Goal: Transaction & Acquisition: Purchase product/service

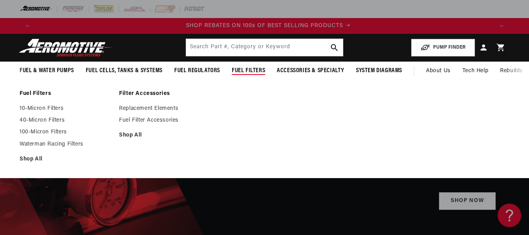
scroll to position [0, 917]
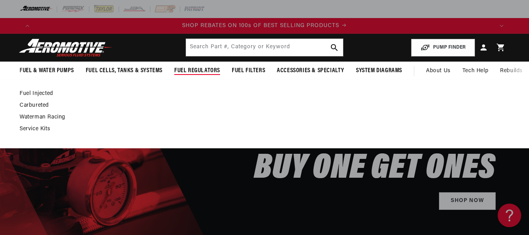
click at [201, 70] on span "Fuel Regulators" at bounding box center [197, 71] width 46 height 8
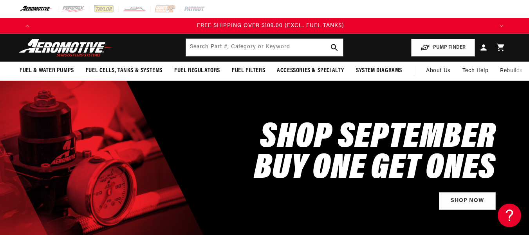
scroll to position [0, 1376]
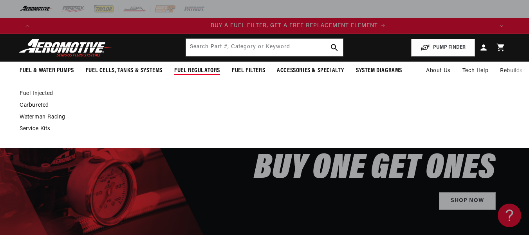
click at [36, 104] on link "Carbureted" at bounding box center [261, 105] width 482 height 7
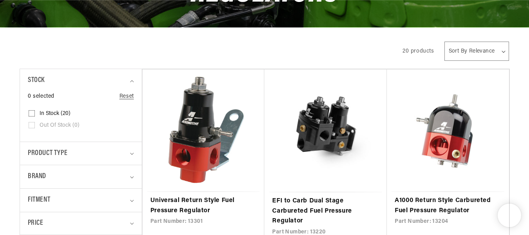
scroll to position [147, 0]
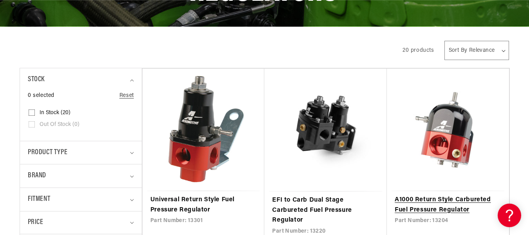
click at [490, 195] on link "A1000 Return Style Carbureted Fuel Pressure Regulator" at bounding box center [448, 205] width 107 height 20
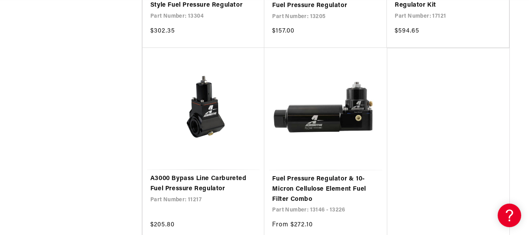
scroll to position [0, 0]
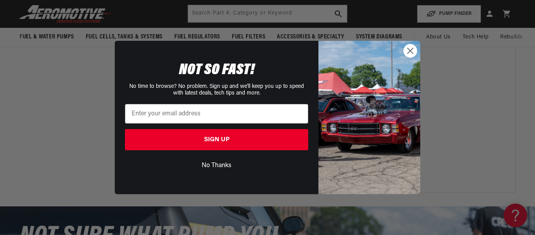
click at [408, 50] on circle "Close dialog" at bounding box center [410, 50] width 13 height 13
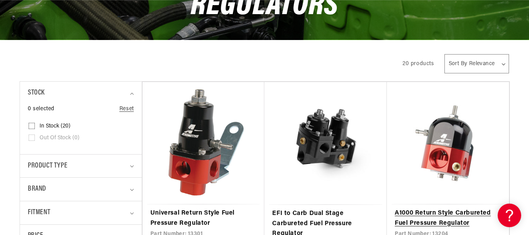
click at [453, 208] on link "A1000 Return Style Carbureted Fuel Pressure Regulator" at bounding box center [448, 218] width 107 height 20
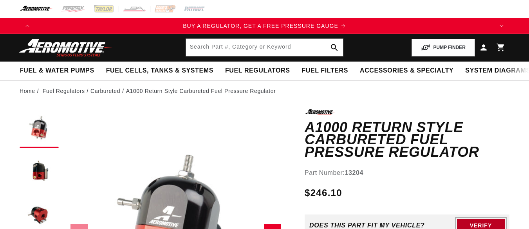
click at [459, 219] on button "Verify" at bounding box center [481, 225] width 48 height 13
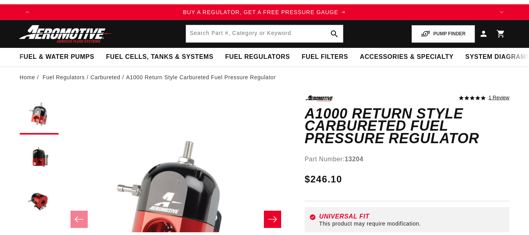
scroll to position [18, 0]
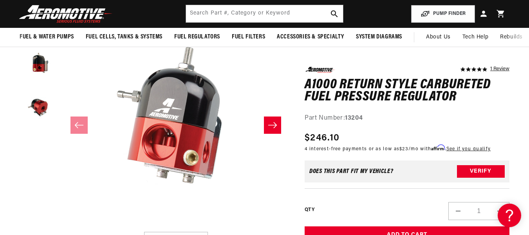
scroll to position [0, 459]
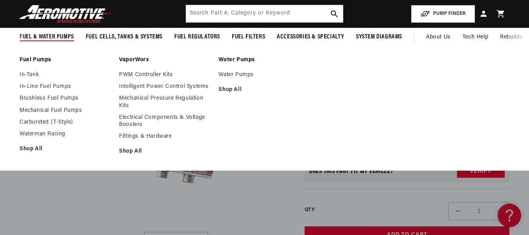
click at [283, 115] on li "Water Pumps Water Pumps Shop All" at bounding box center [265, 107] width 92 height 103
